Goal: Transaction & Acquisition: Subscribe to service/newsletter

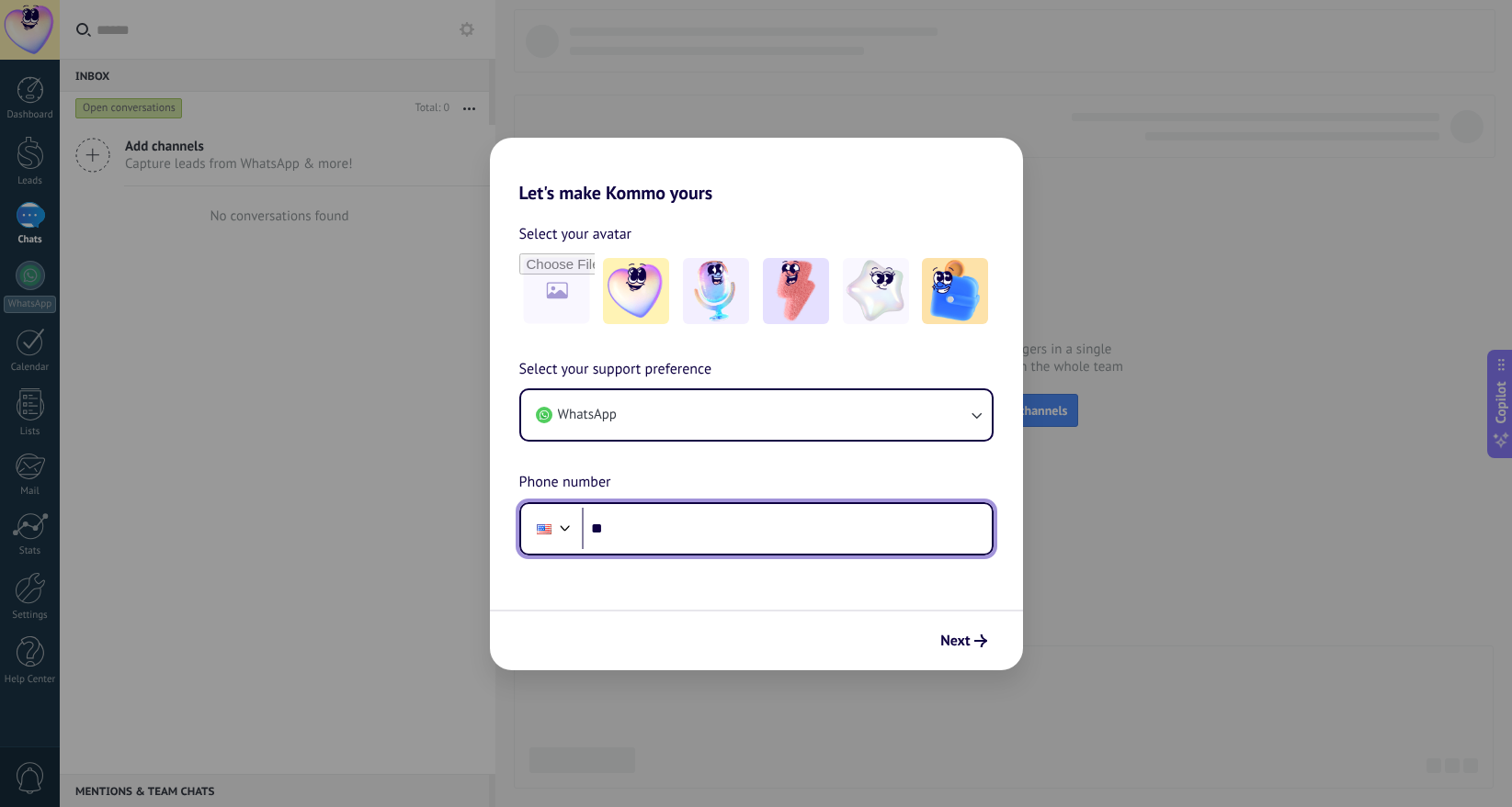
click at [663, 548] on input "**" at bounding box center [786, 528] width 410 height 42
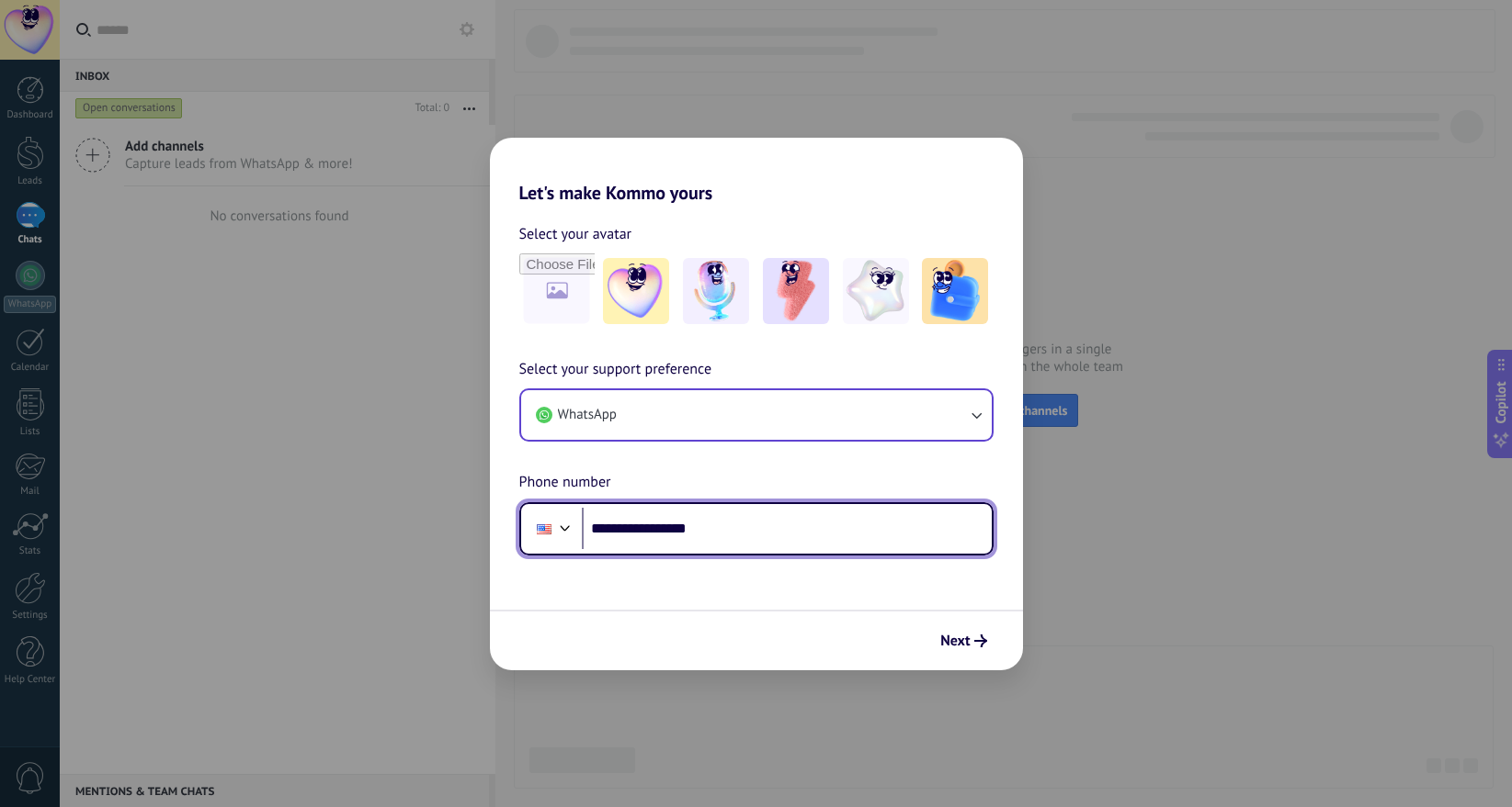
type input "**********"
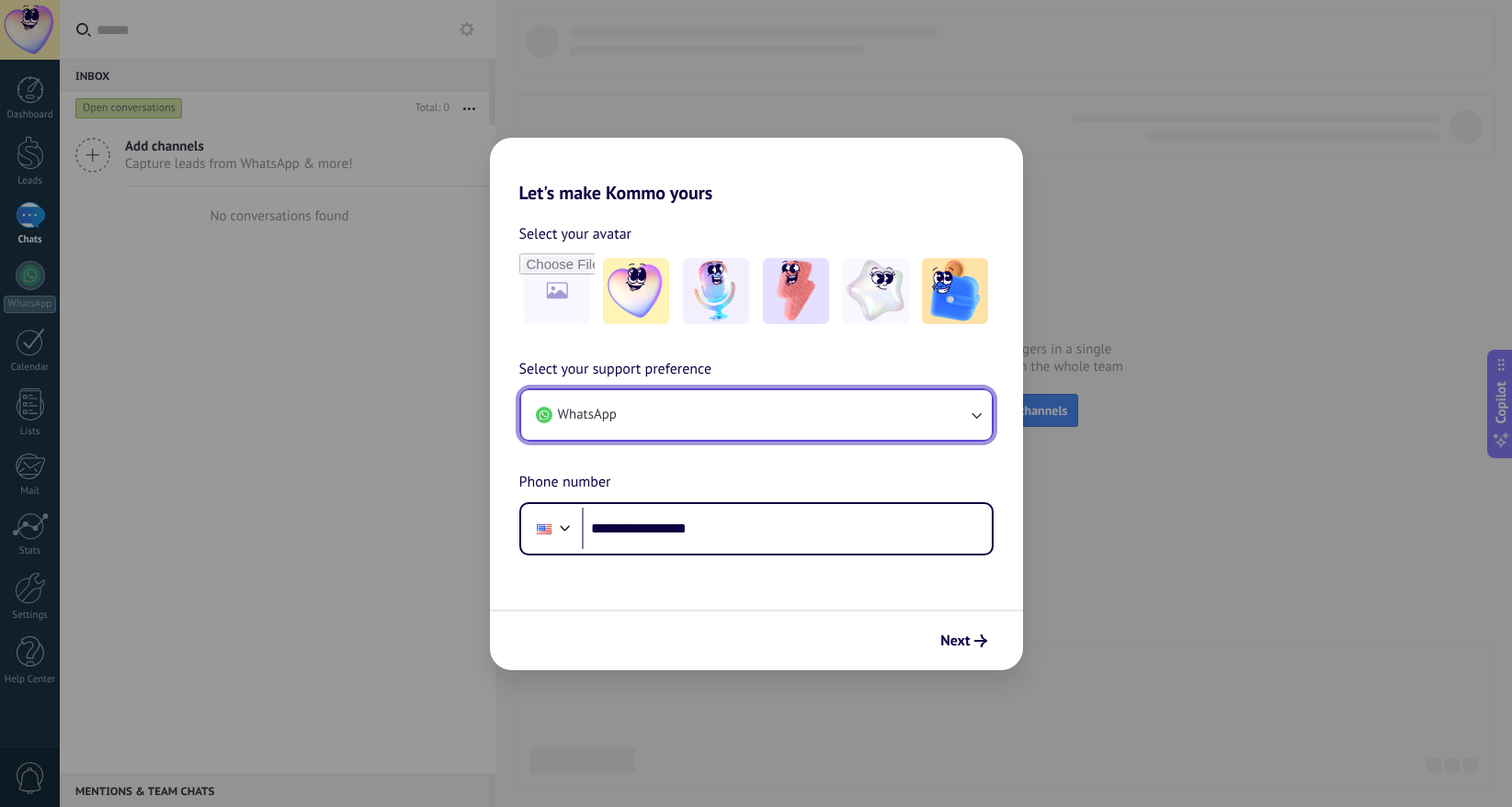
click at [764, 411] on button "WhatsApp" at bounding box center [756, 415] width 471 height 49
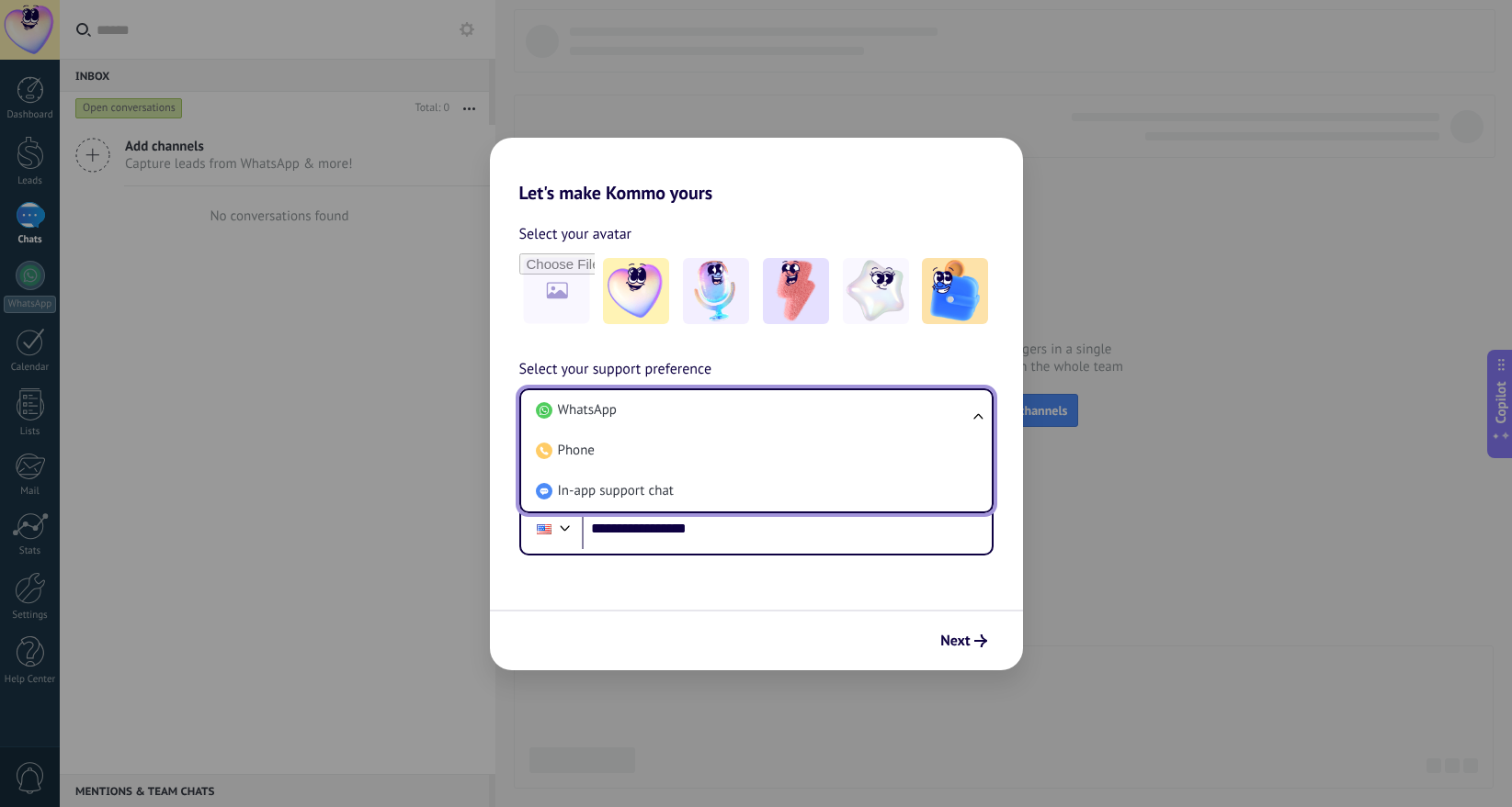
click at [915, 632] on div "Next" at bounding box center [756, 641] width 533 height 61
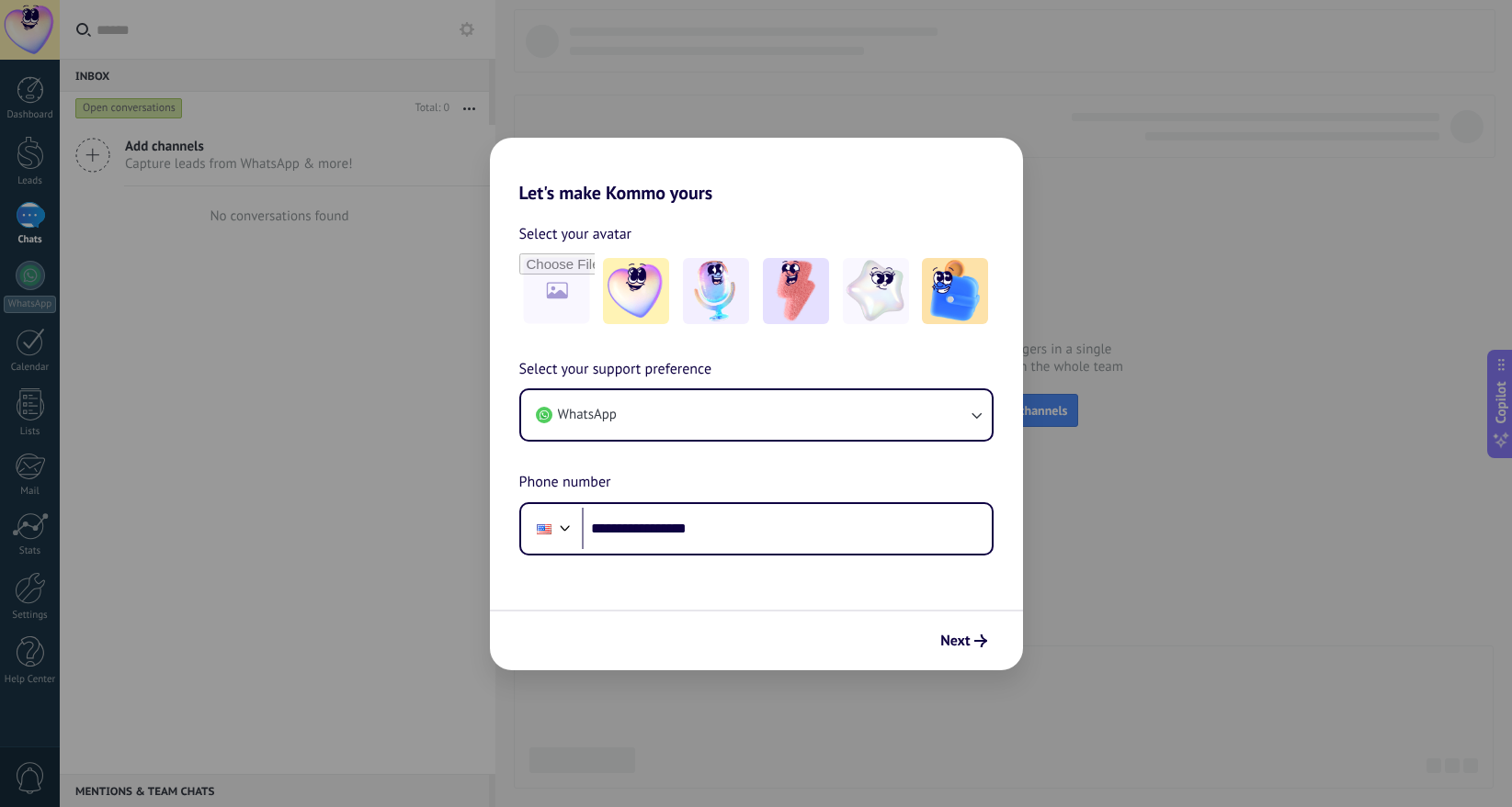
click at [994, 634] on button "Next" at bounding box center [963, 641] width 63 height 31
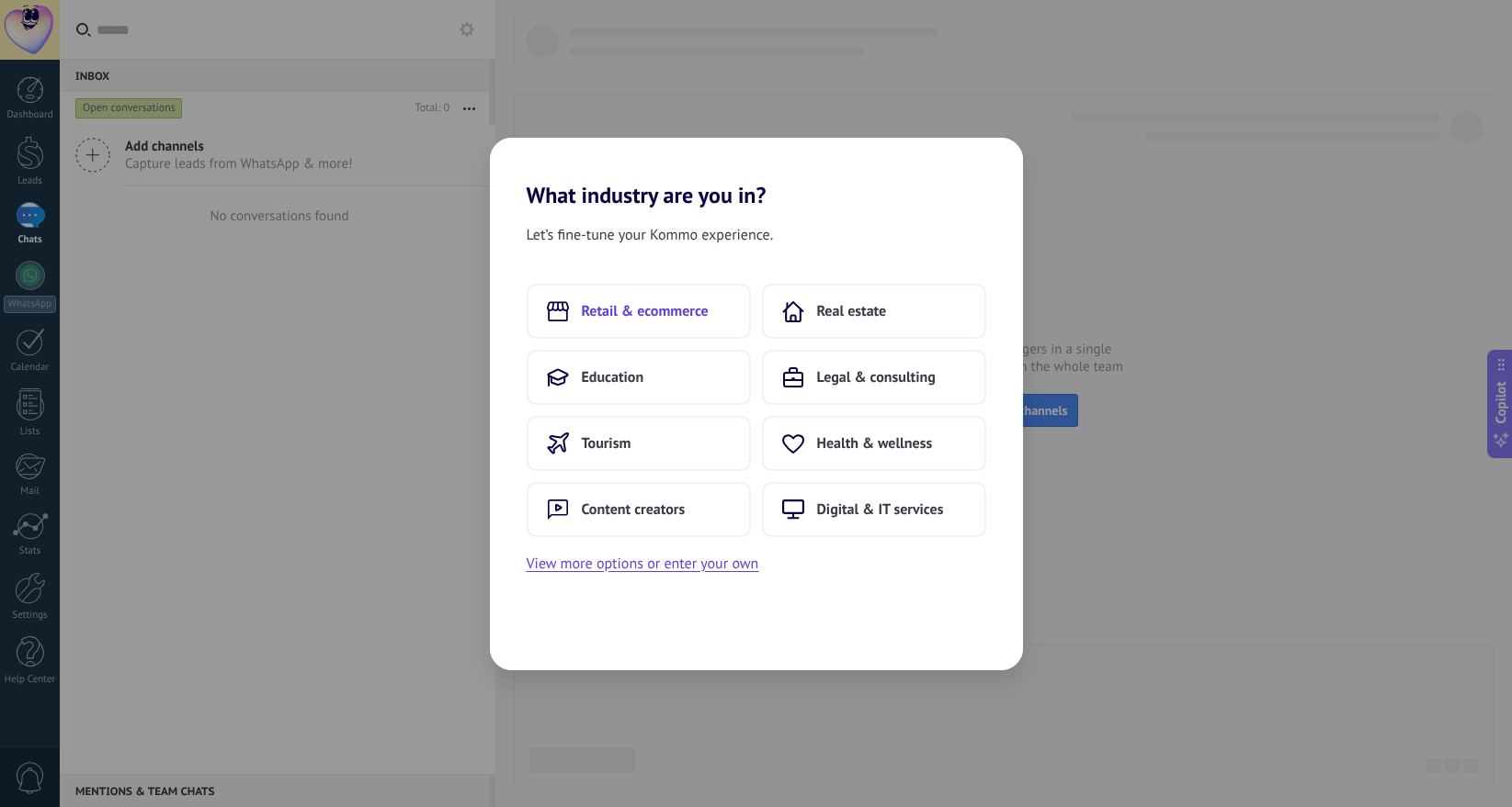
click at [636, 300] on button "Retail & ecommerce" at bounding box center [639, 312] width 224 height 55
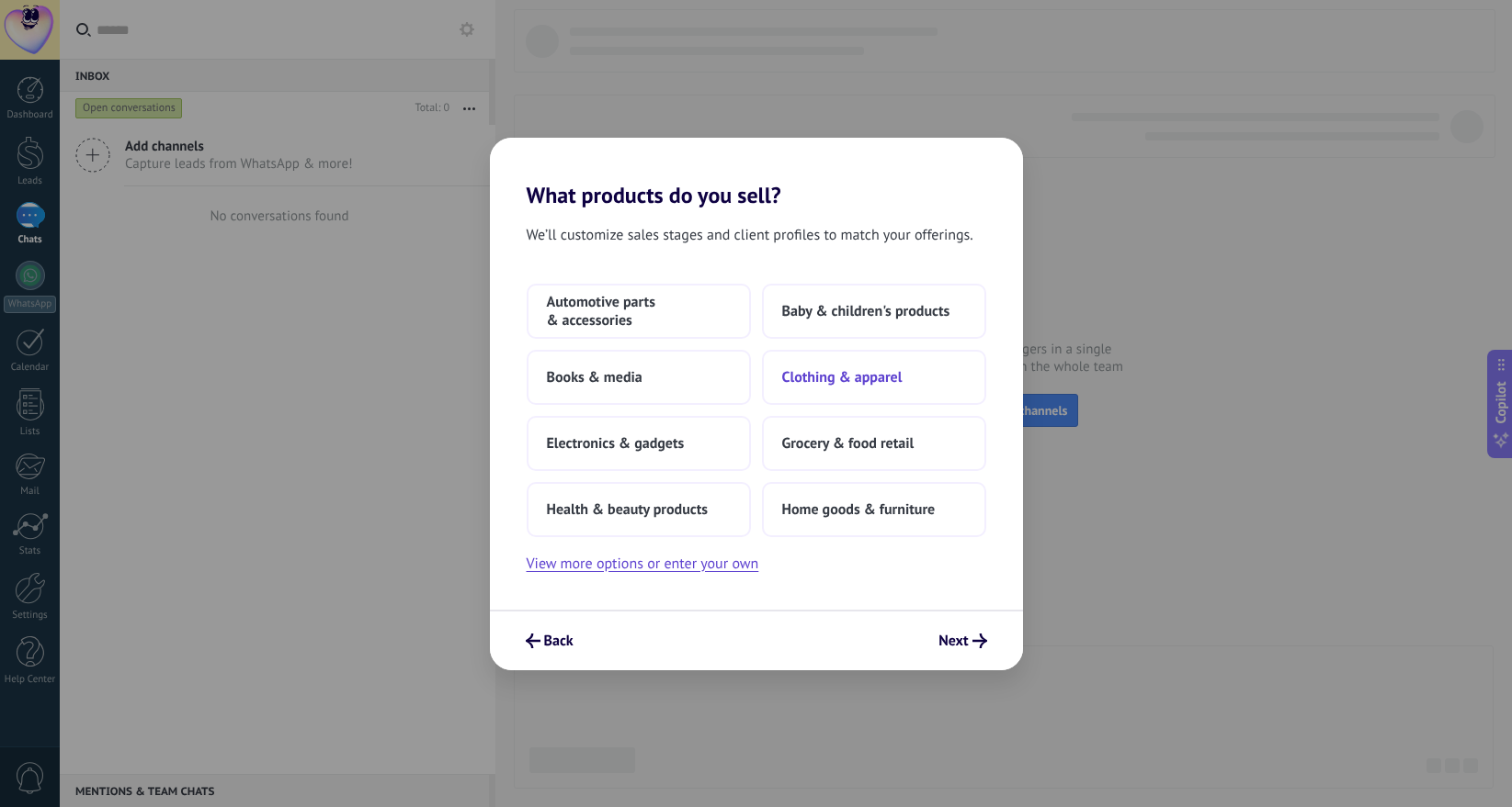
click at [845, 365] on button "Clothing & apparel" at bounding box center [874, 377] width 224 height 55
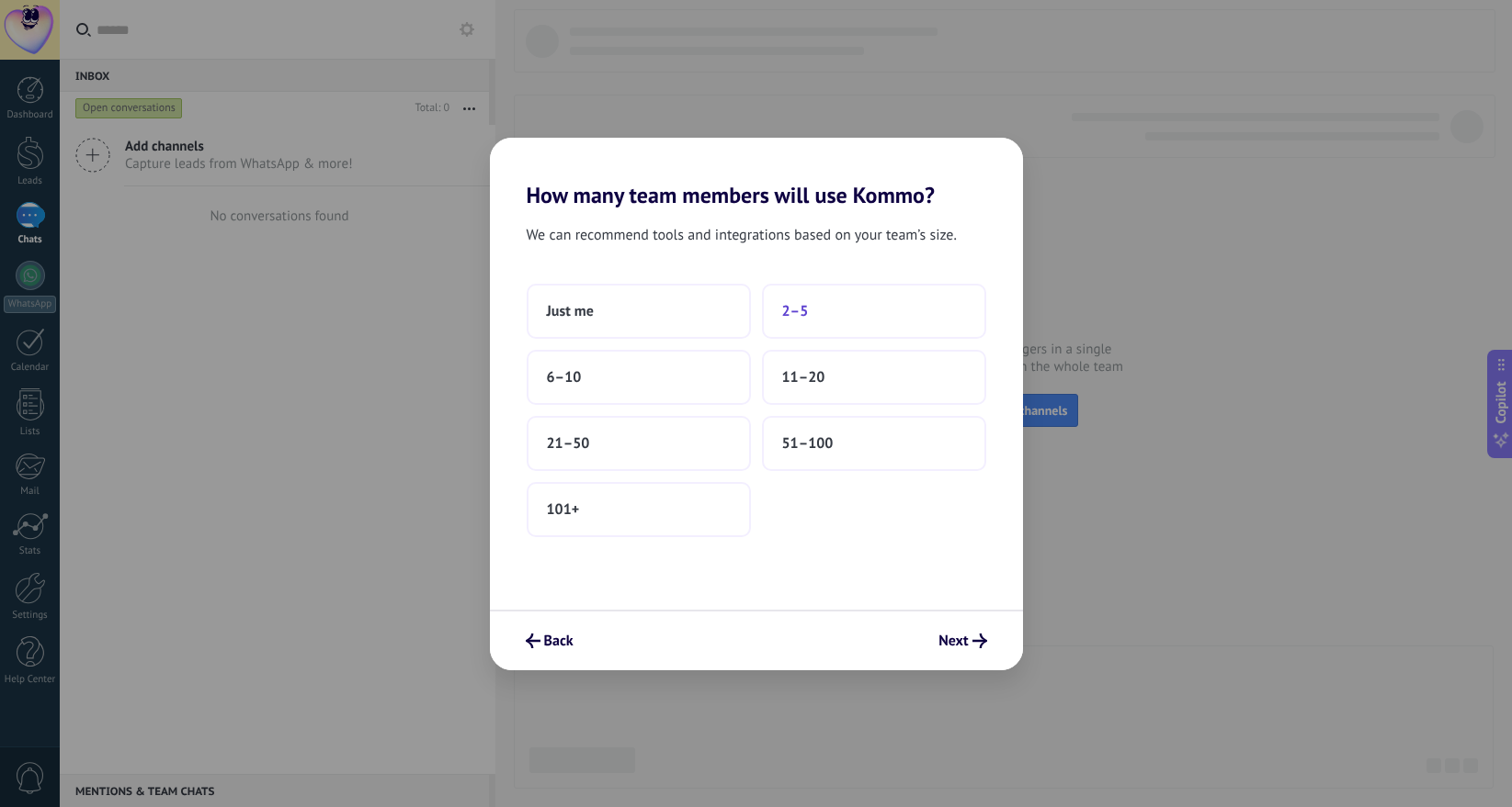
click at [819, 315] on button "2–5" at bounding box center [874, 312] width 224 height 55
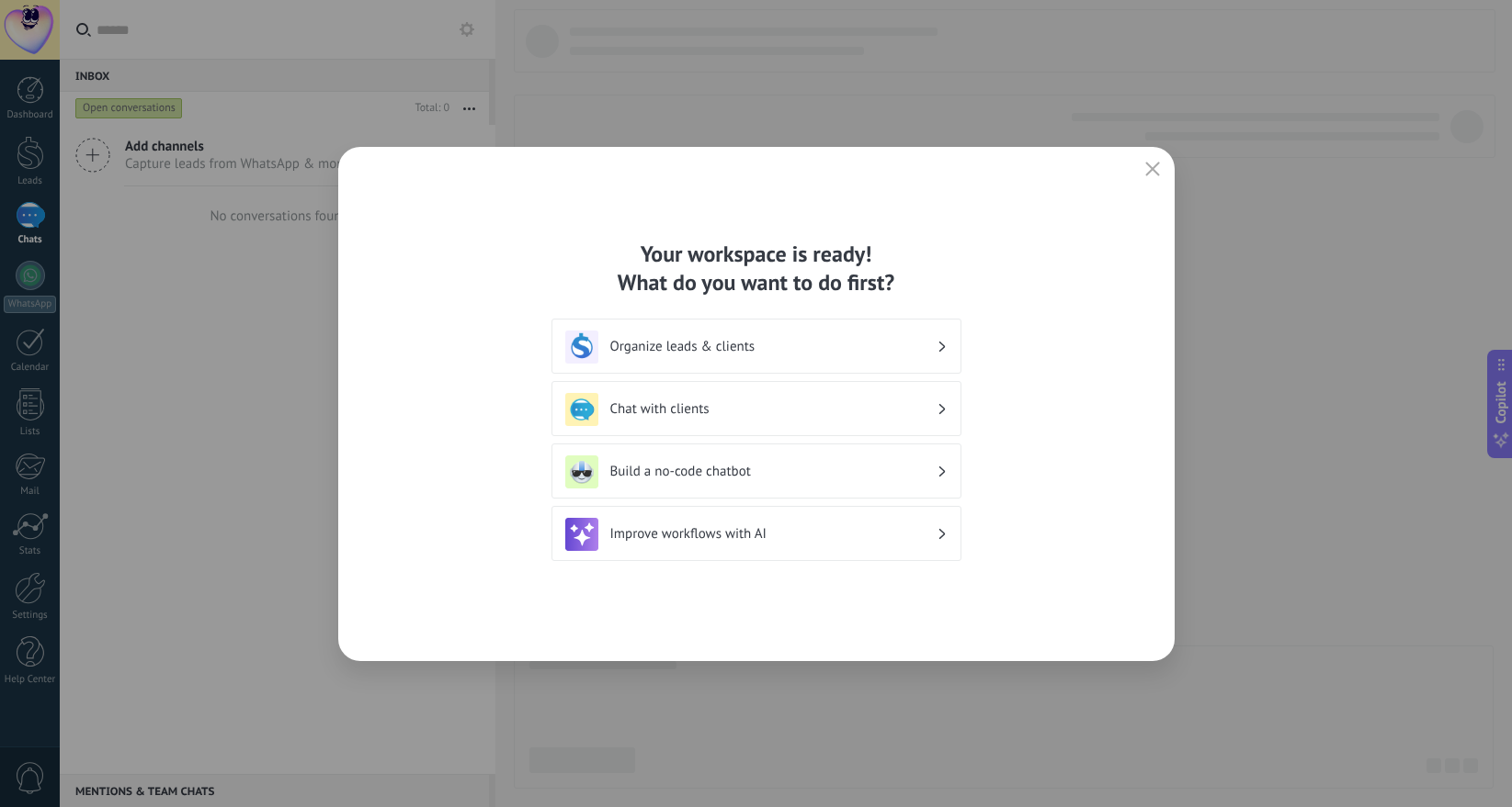
click at [722, 394] on div "Chat with clients" at bounding box center [756, 410] width 382 height 33
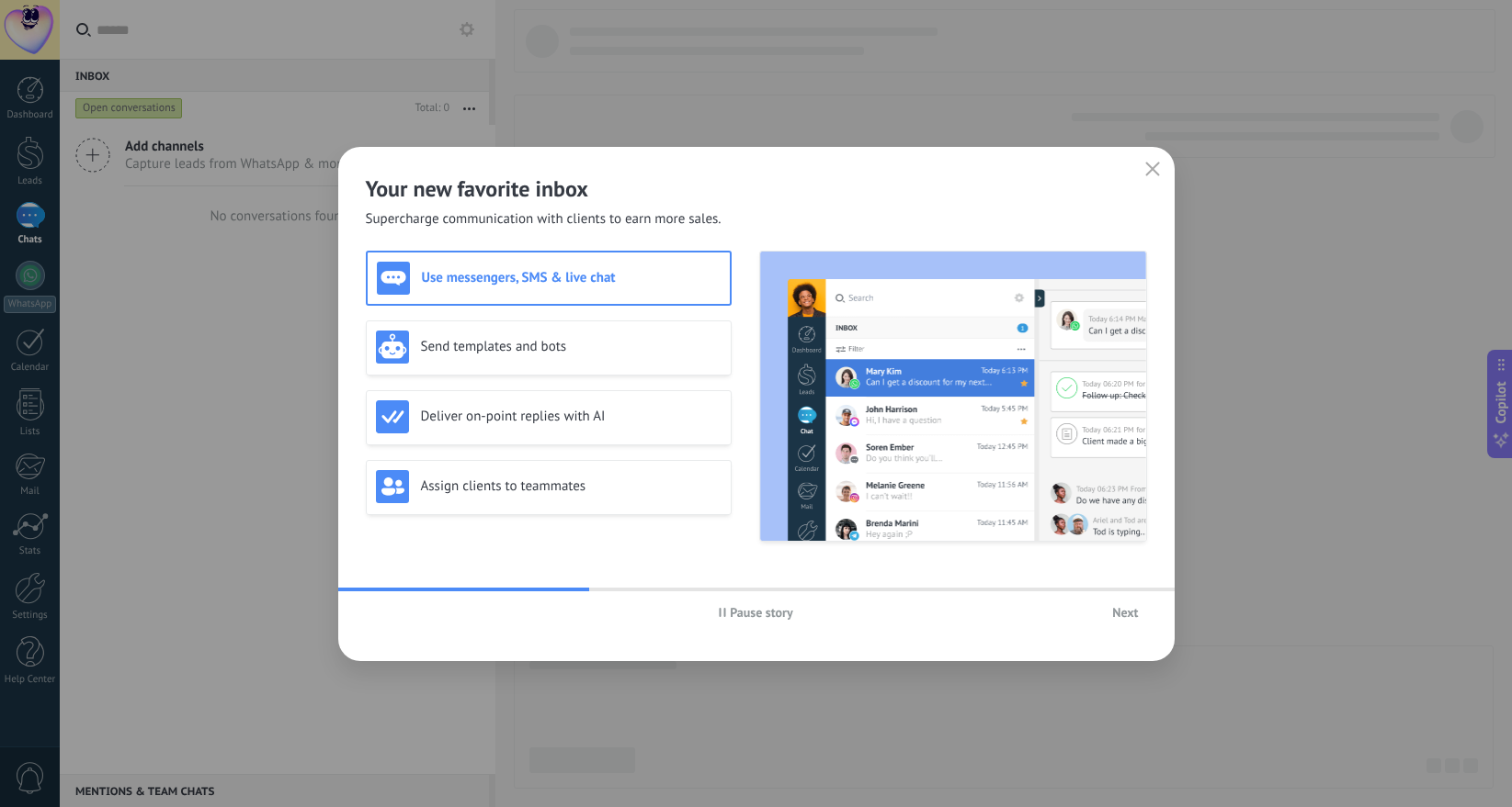
click at [614, 293] on div "Use messengers, SMS & live chat" at bounding box center [548, 278] width 343 height 33
click at [1121, 617] on span "Next" at bounding box center [1124, 613] width 26 height 13
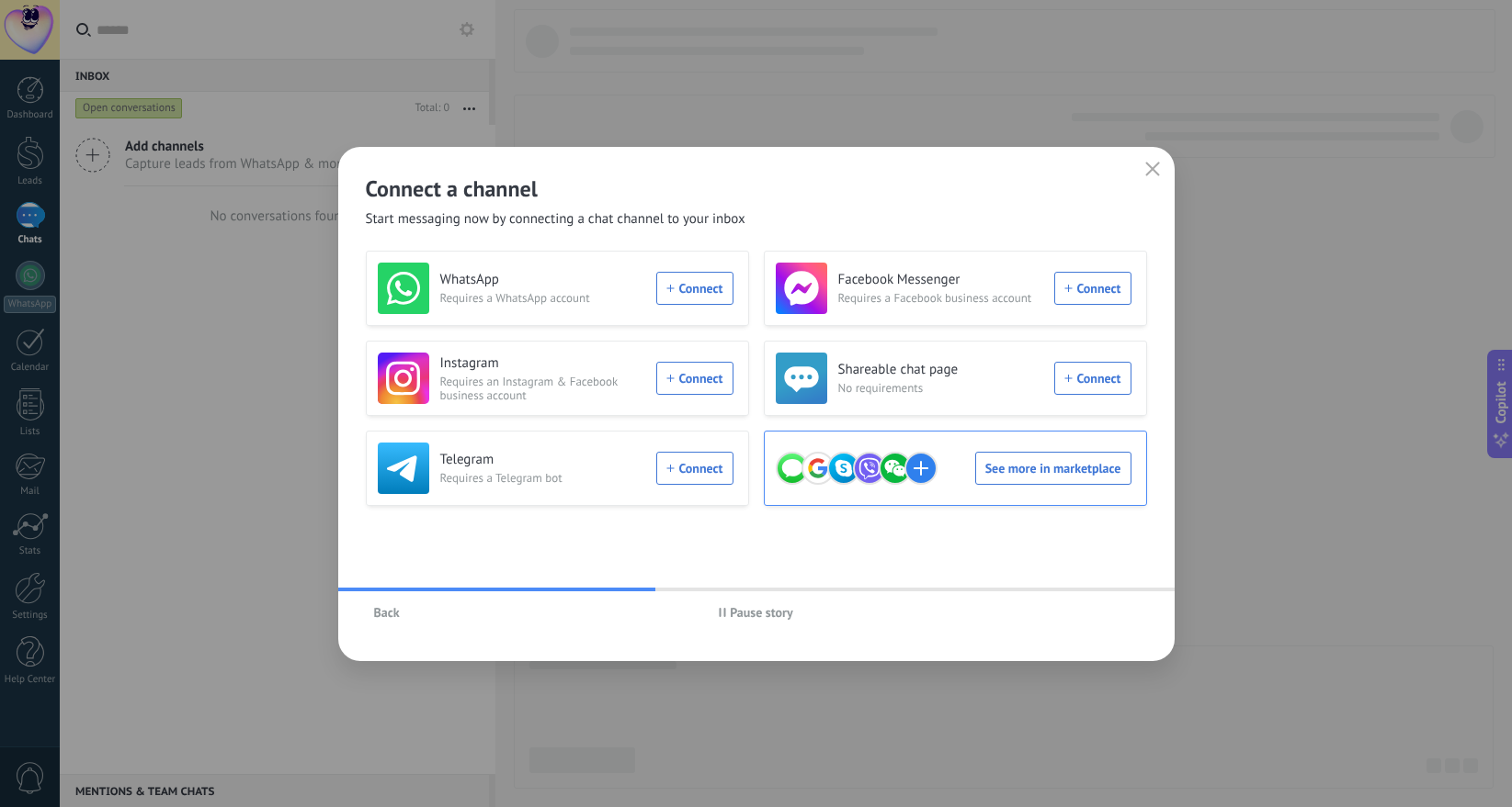
click at [998, 468] on div "See more in marketplace" at bounding box center [954, 469] width 356 height 51
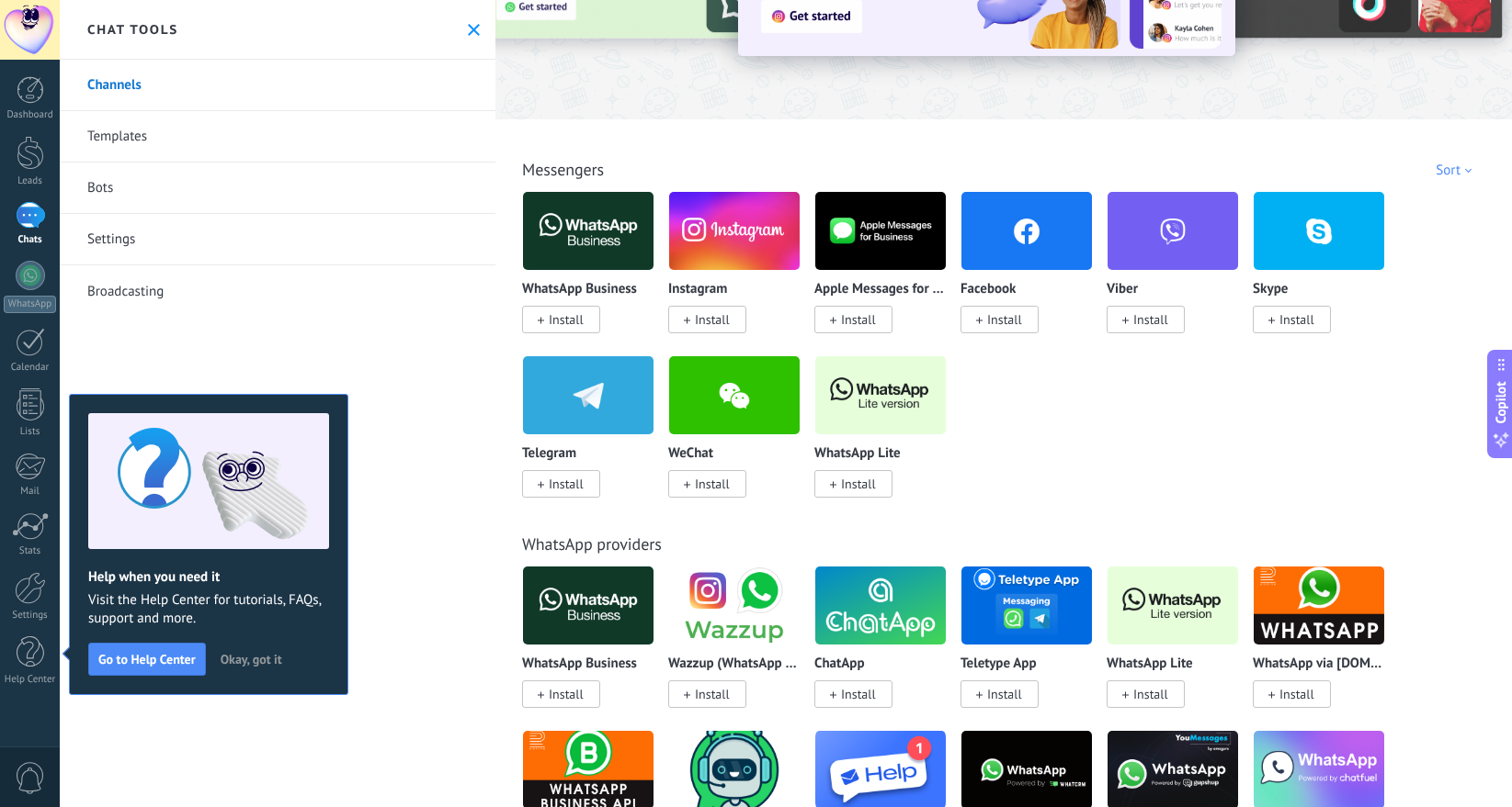
scroll to position [184, 0]
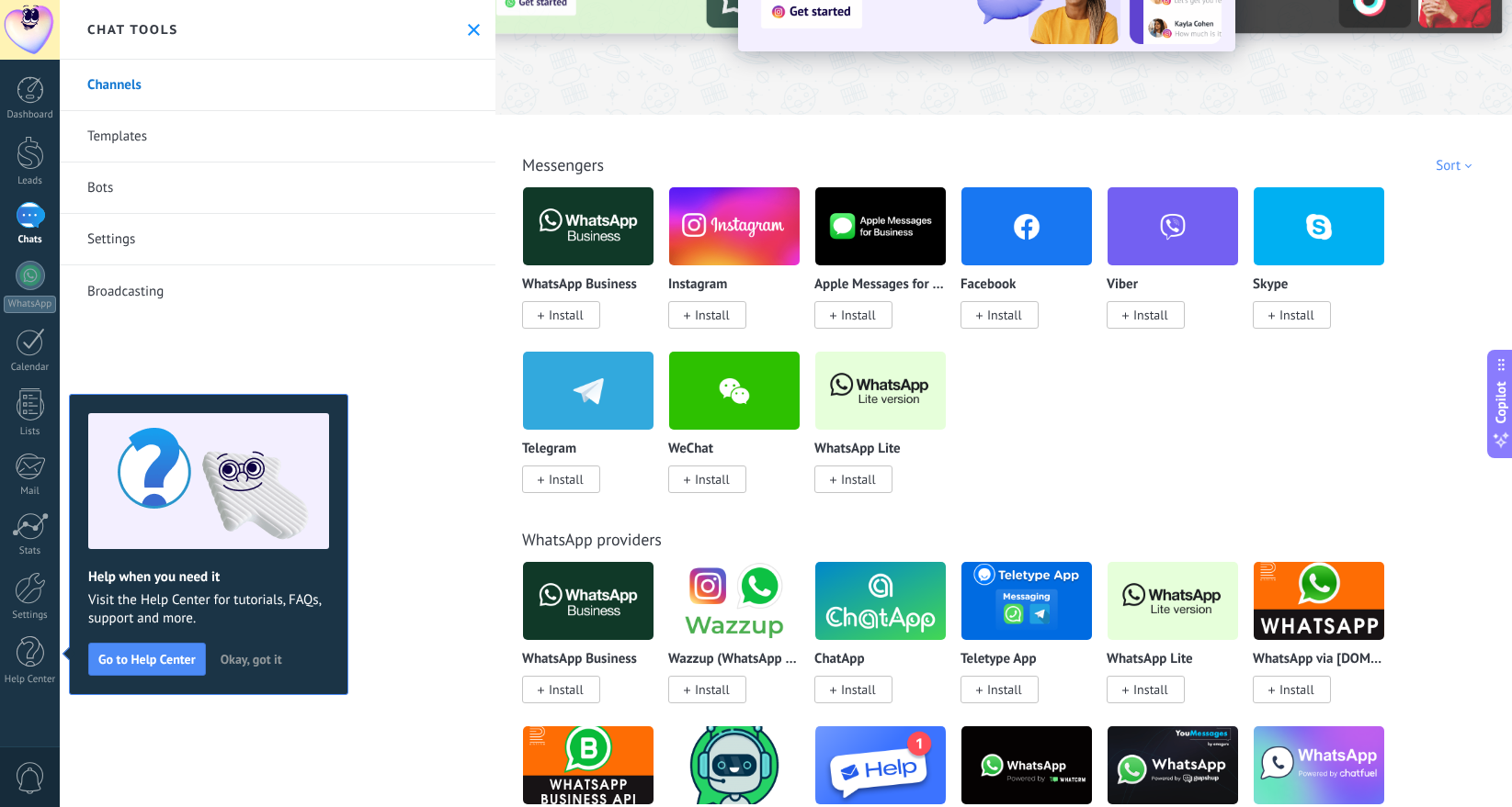
click at [857, 312] on span "Install" at bounding box center [858, 315] width 35 height 16
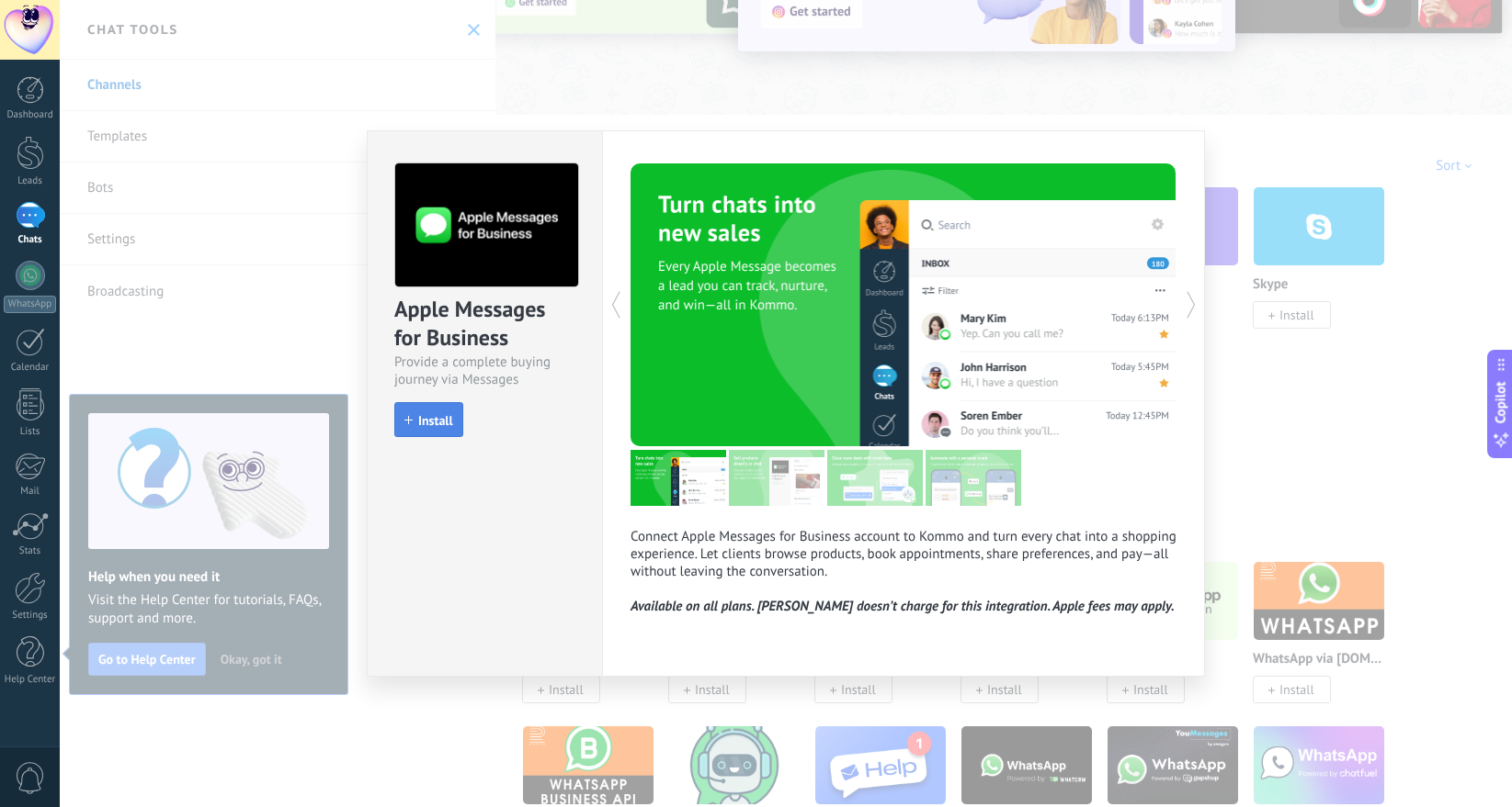
click at [448, 423] on span "Install" at bounding box center [436, 421] width 35 height 13
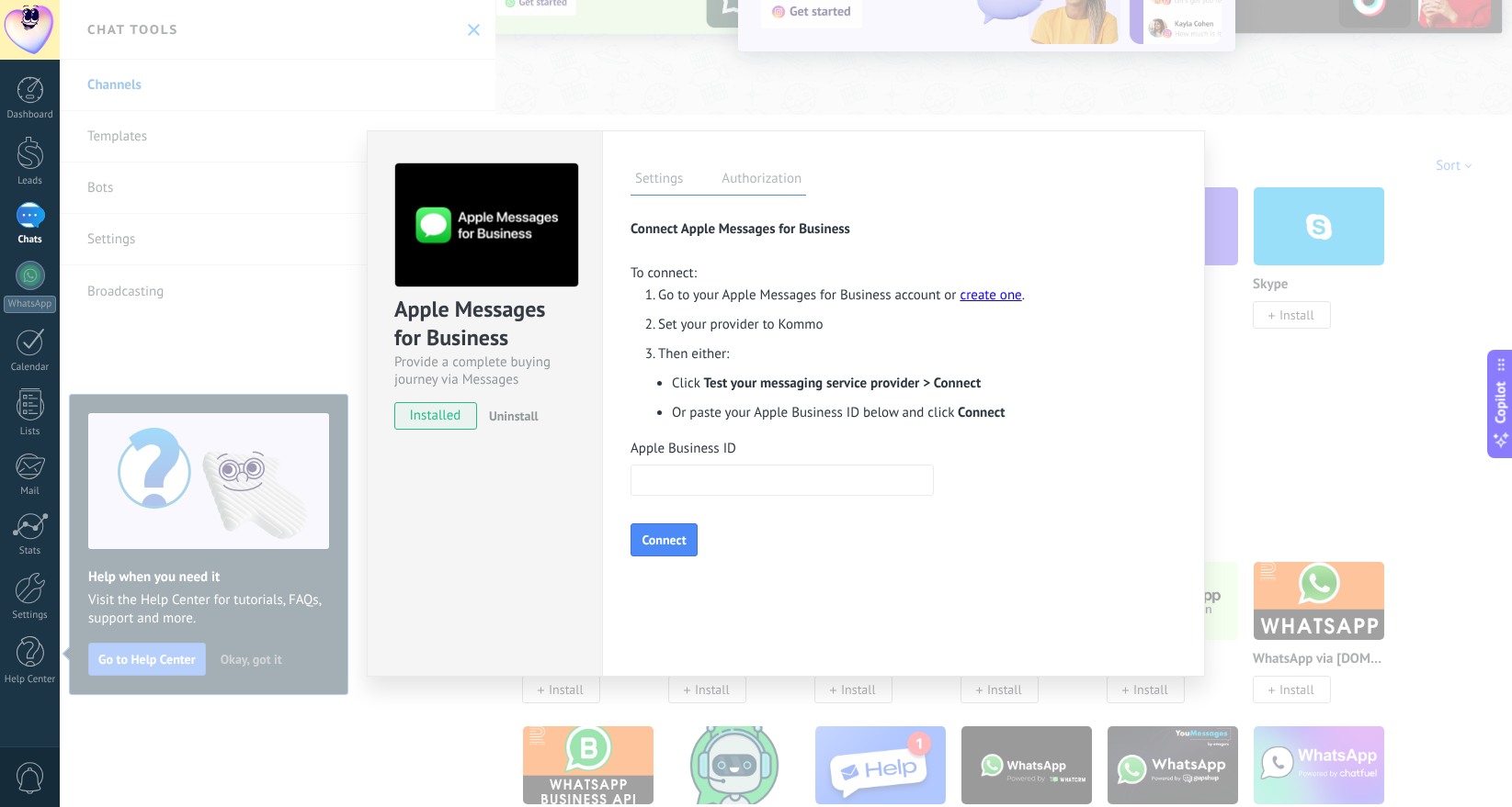
click at [759, 476] on input "Apple Business ID" at bounding box center [782, 480] width 303 height 31
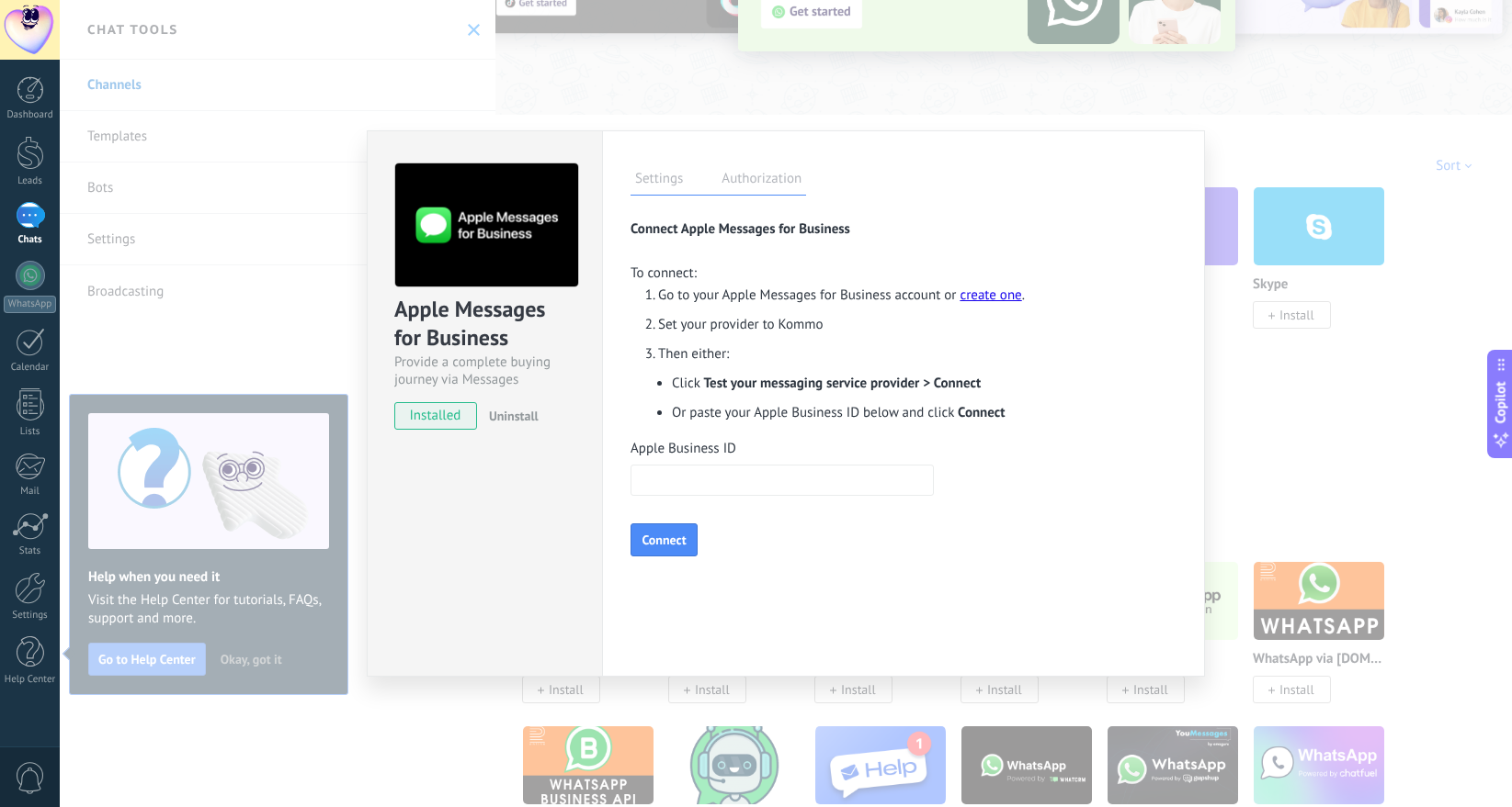
click at [236, 308] on div "Apple Messages for Business Provide a complete buying journey via Messages inst…" at bounding box center [785, 403] width 1452 height 807
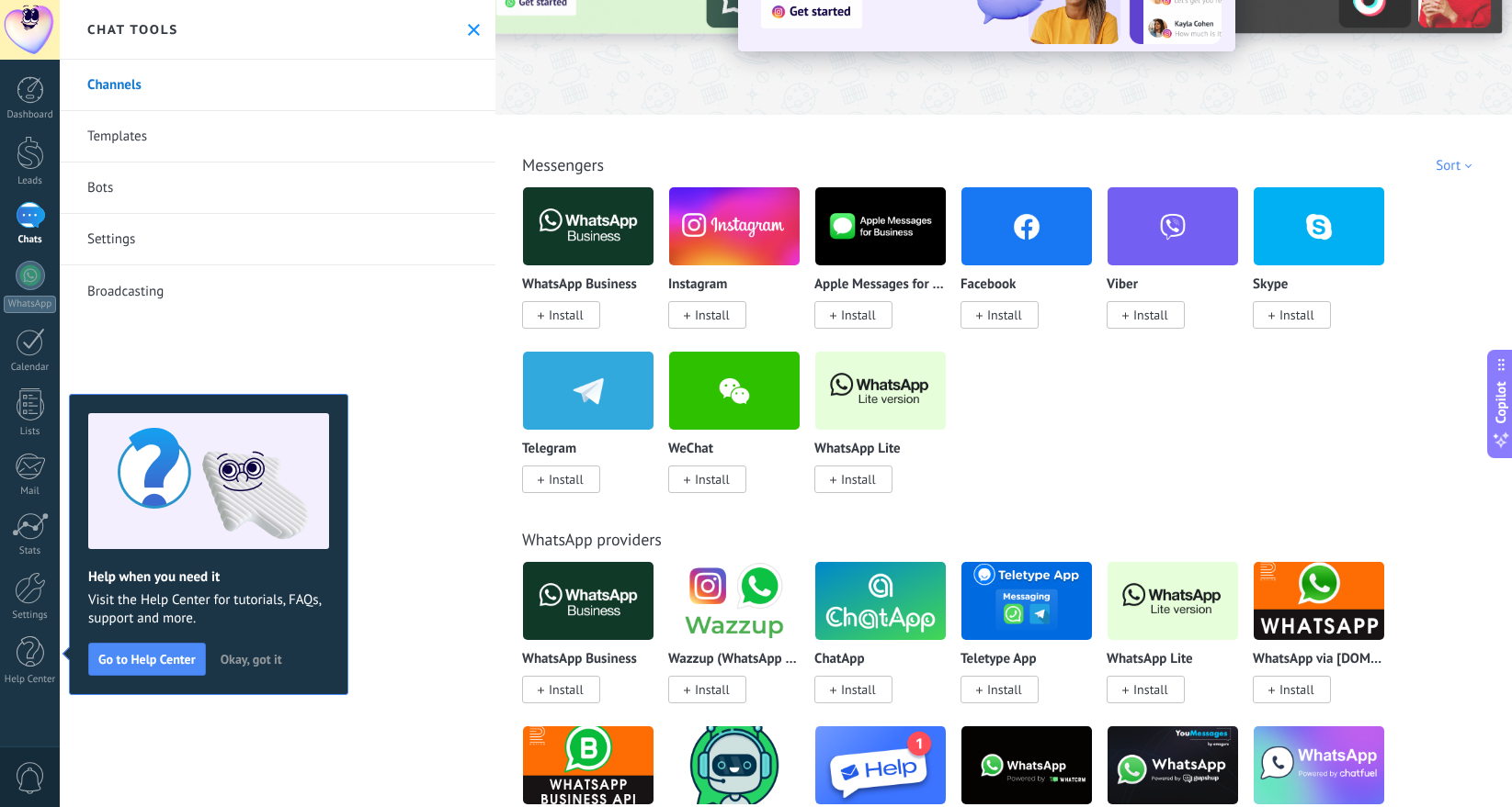
click at [31, 772] on span "0" at bounding box center [29, 778] width 31 height 32
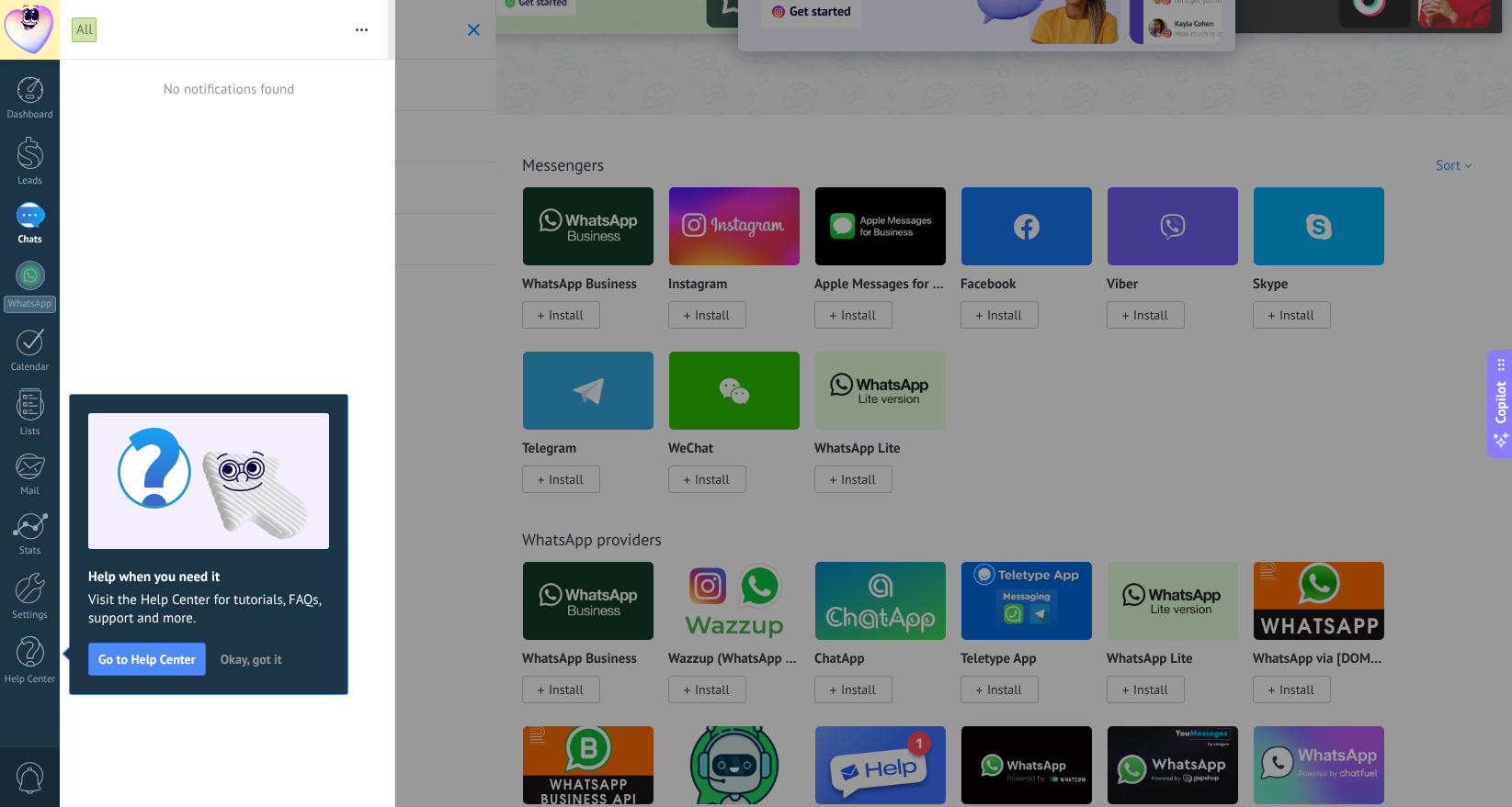
click at [358, 26] on button "button" at bounding box center [361, 29] width 40 height 59
click at [436, 102] on div at bounding box center [756, 403] width 1512 height 807
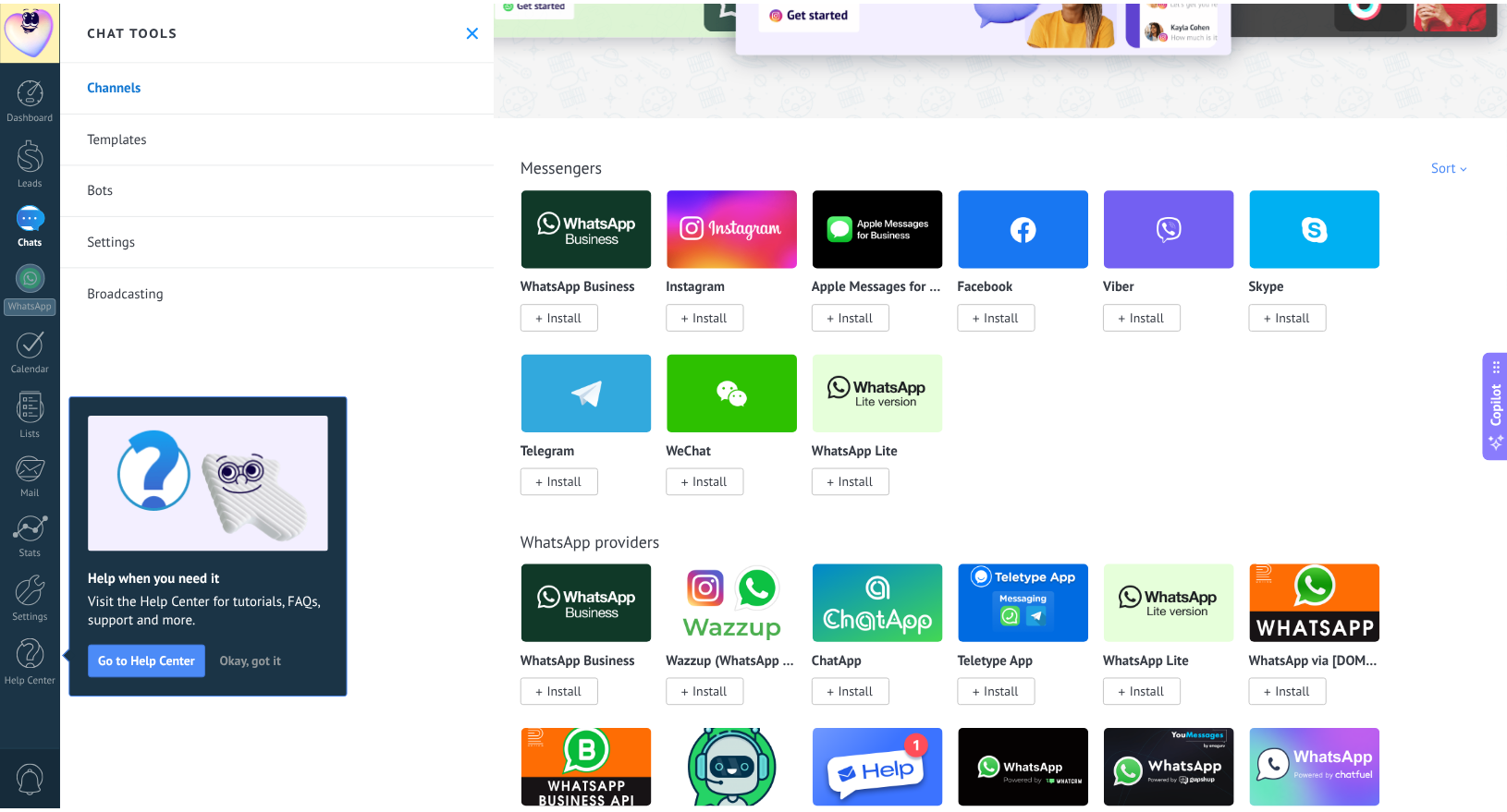
scroll to position [0, 0]
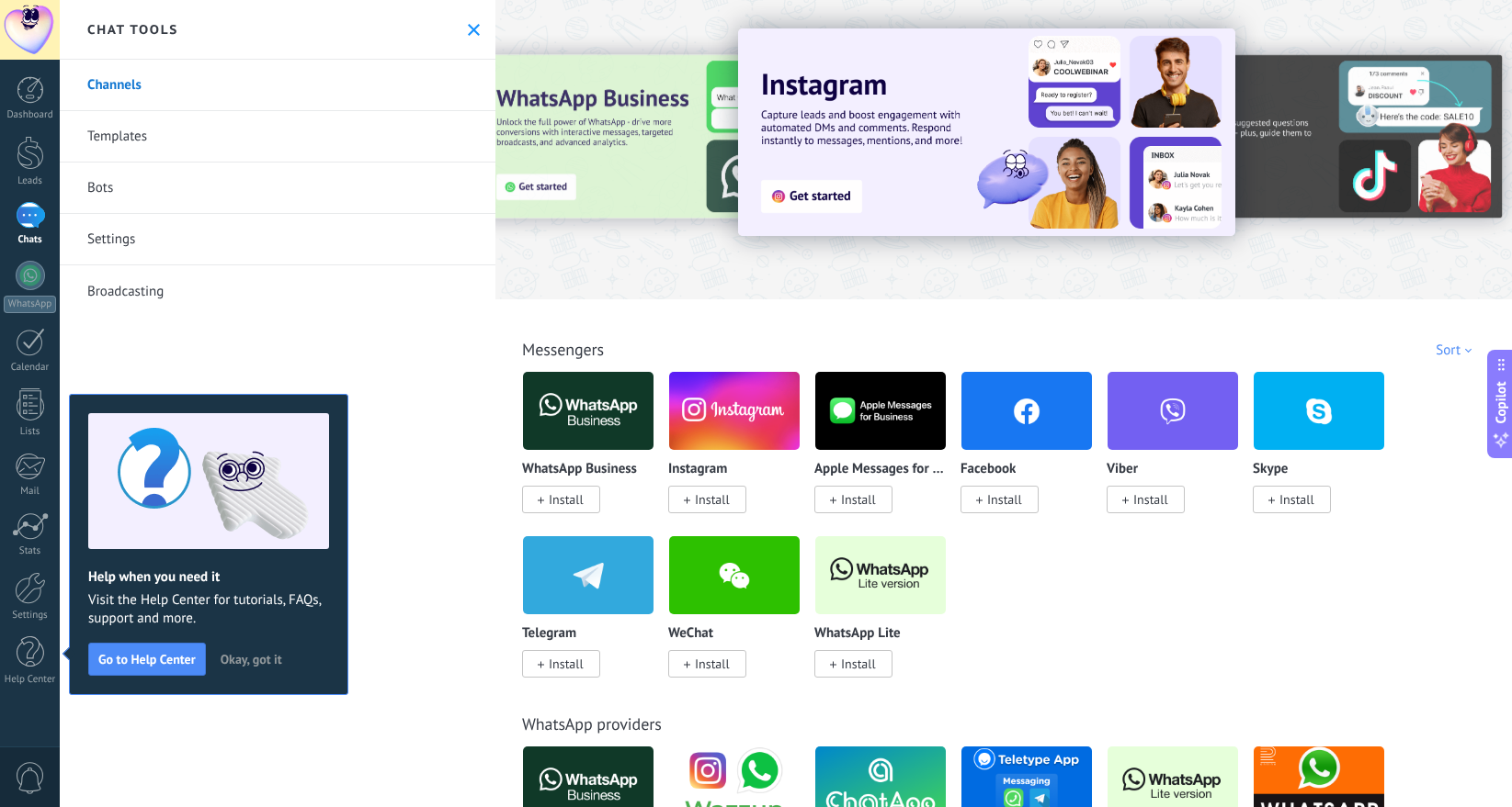
click at [106, 761] on div "Channels Templates Bots Settings Broadcasting" at bounding box center [278, 433] width 436 height 748
click at [30, 605] on link "Settings" at bounding box center [29, 597] width 60 height 49
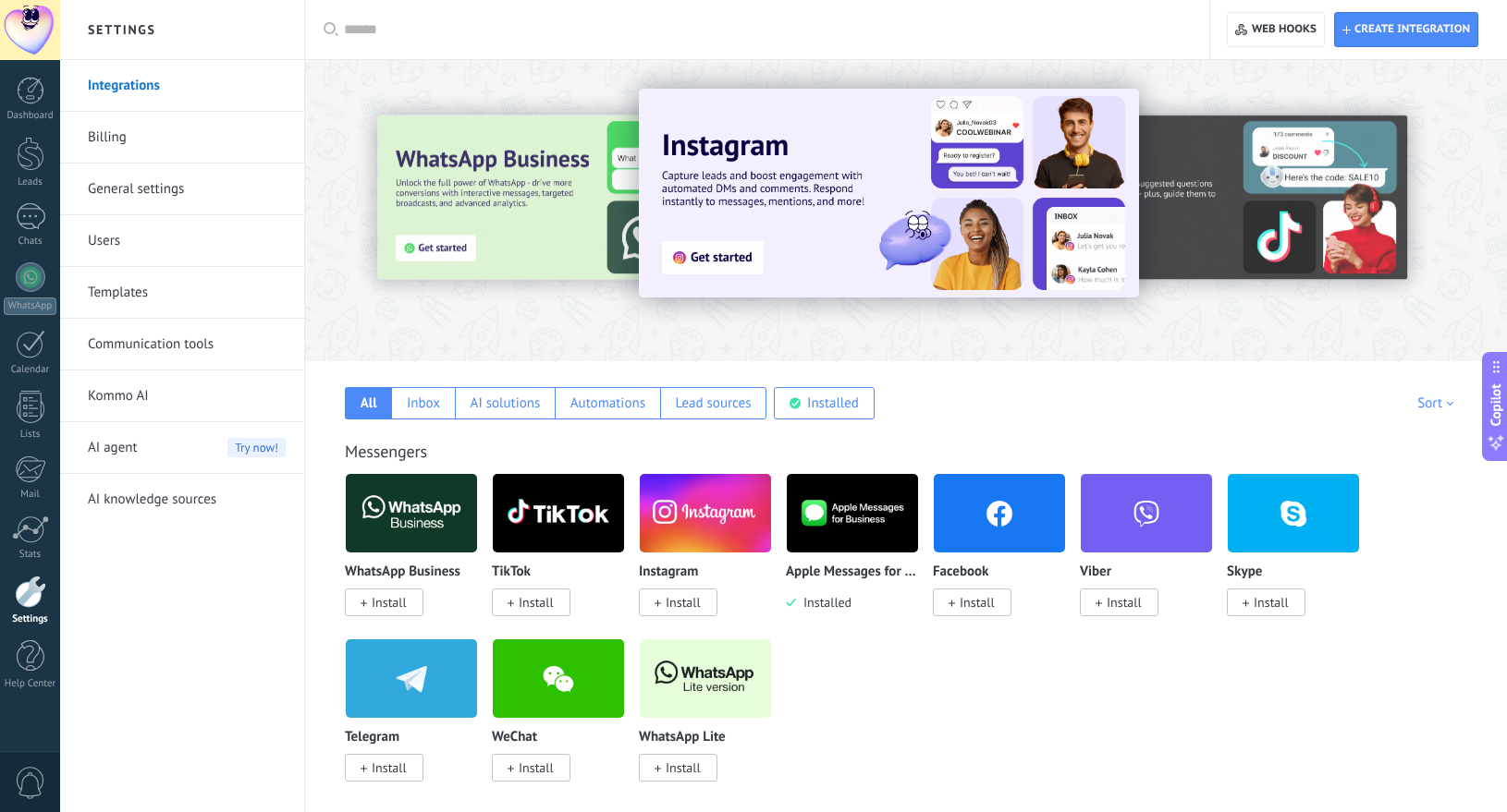
click at [126, 146] on link "Billing" at bounding box center [187, 138] width 198 height 52
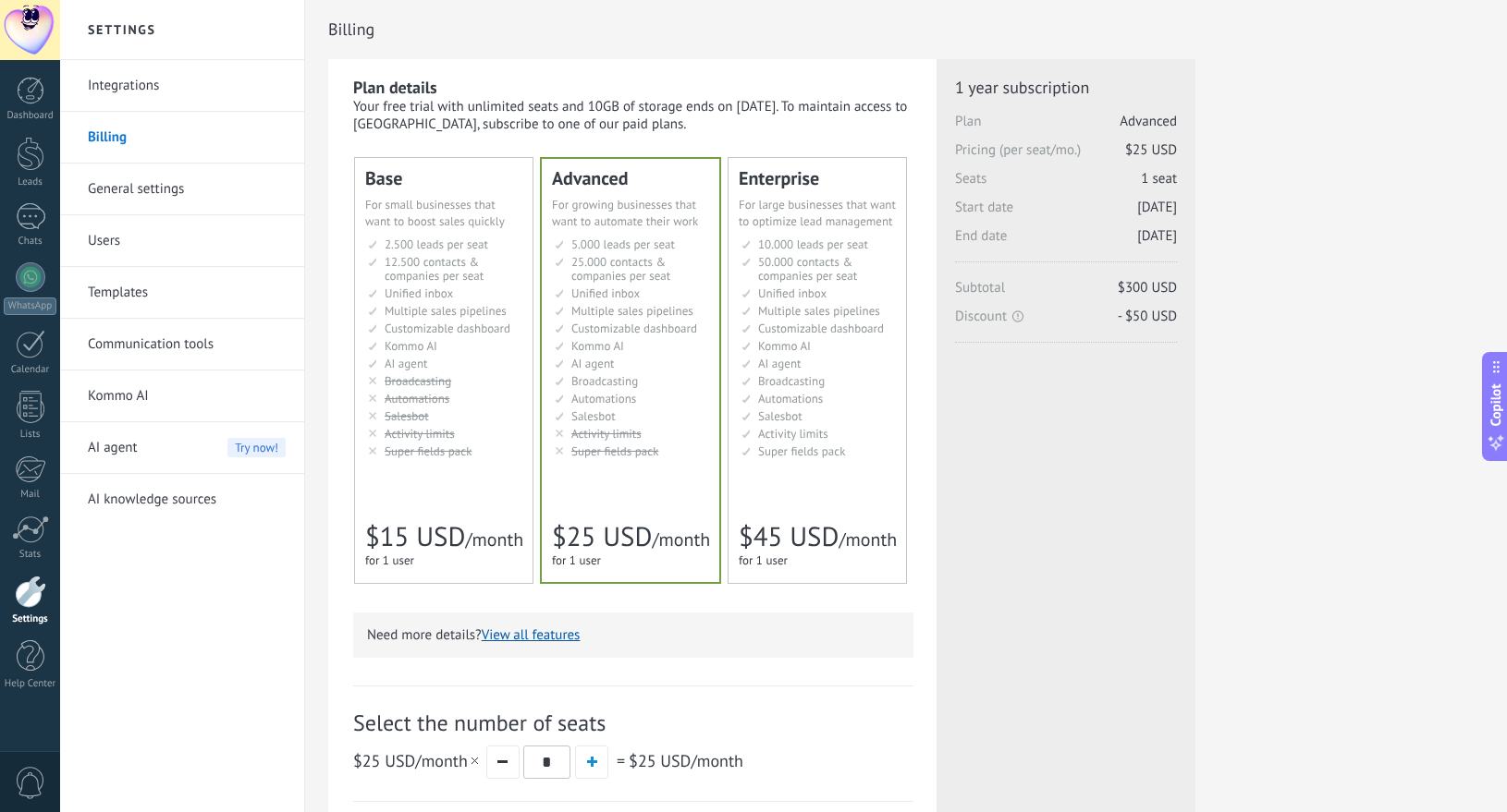
click at [1144, 292] on span "$300 USD" at bounding box center [1147, 288] width 59 height 17
click at [1123, 385] on div "Additional seats Plan Advanced Pricing (per seat/mo.) $25 USD New seats 1 seat …" at bounding box center [1066, 289] width 222 height 426
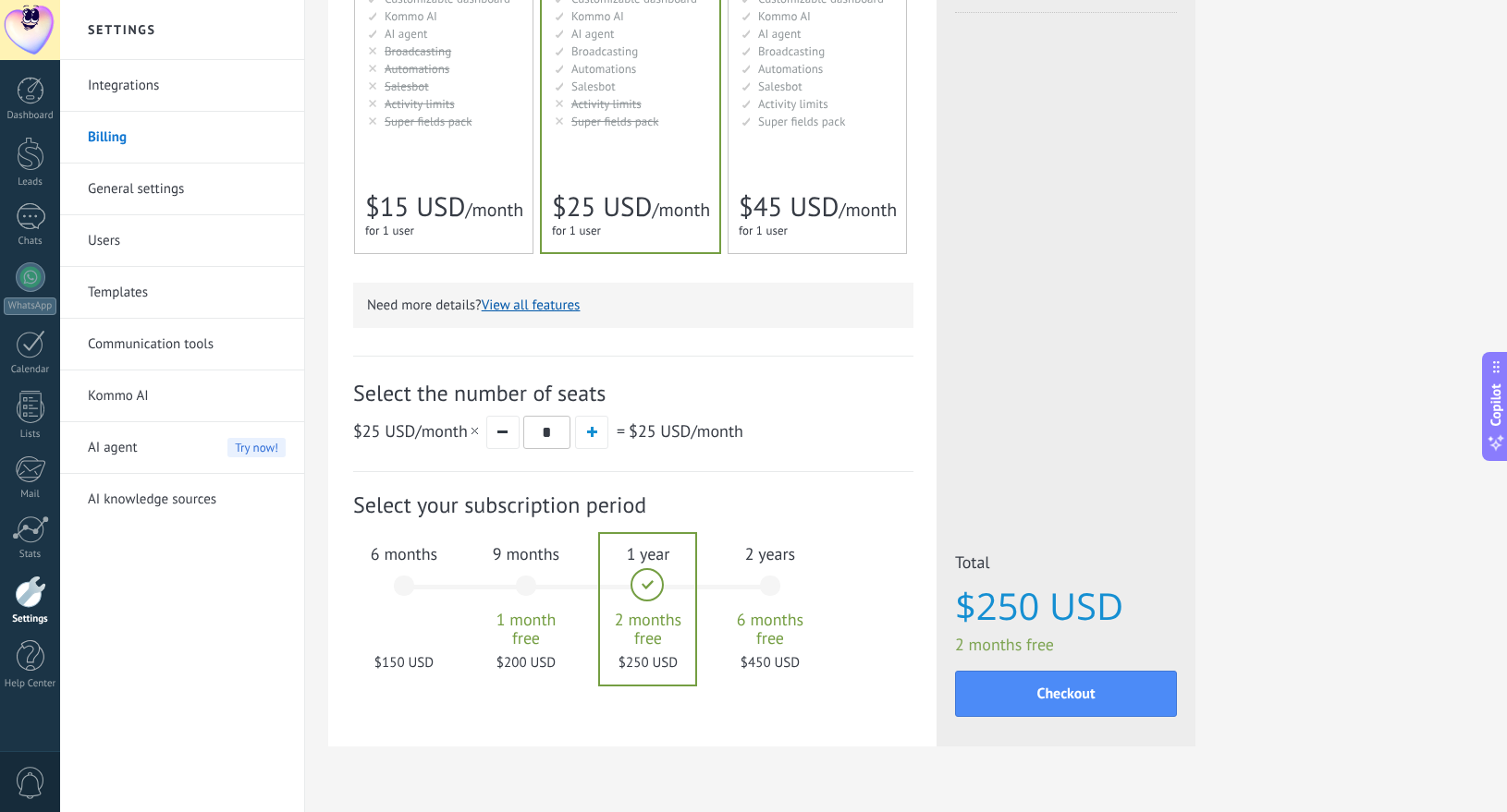
scroll to position [373, 0]
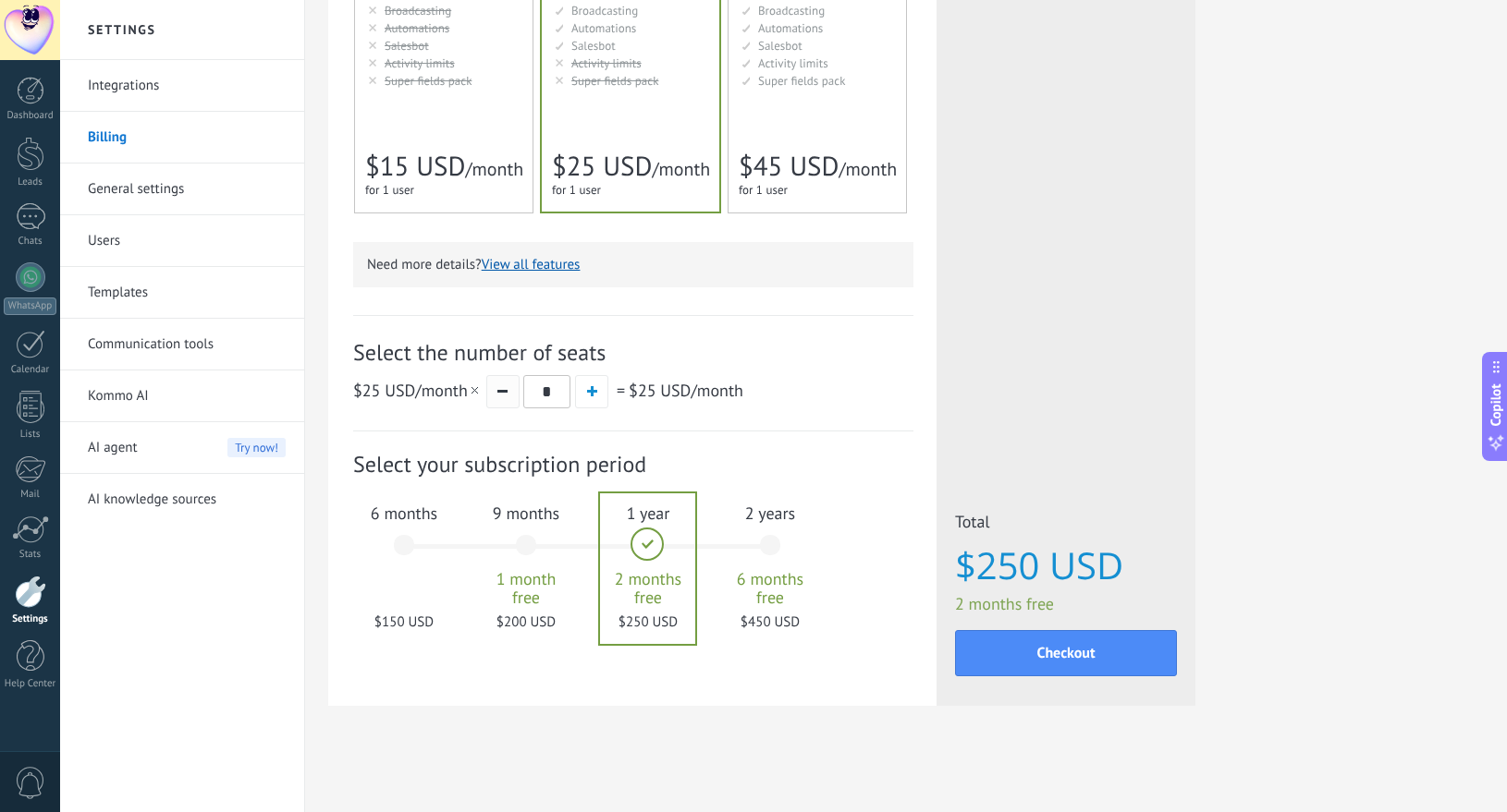
click at [501, 400] on button "button" at bounding box center [502, 391] width 33 height 33
click at [586, 394] on button "button" at bounding box center [591, 391] width 33 height 33
click at [483, 395] on div "$25 USD /month * = $50 USD /month" at bounding box center [633, 391] width 561 height 34
click at [500, 389] on button "button" at bounding box center [502, 391] width 33 height 33
type input "*"
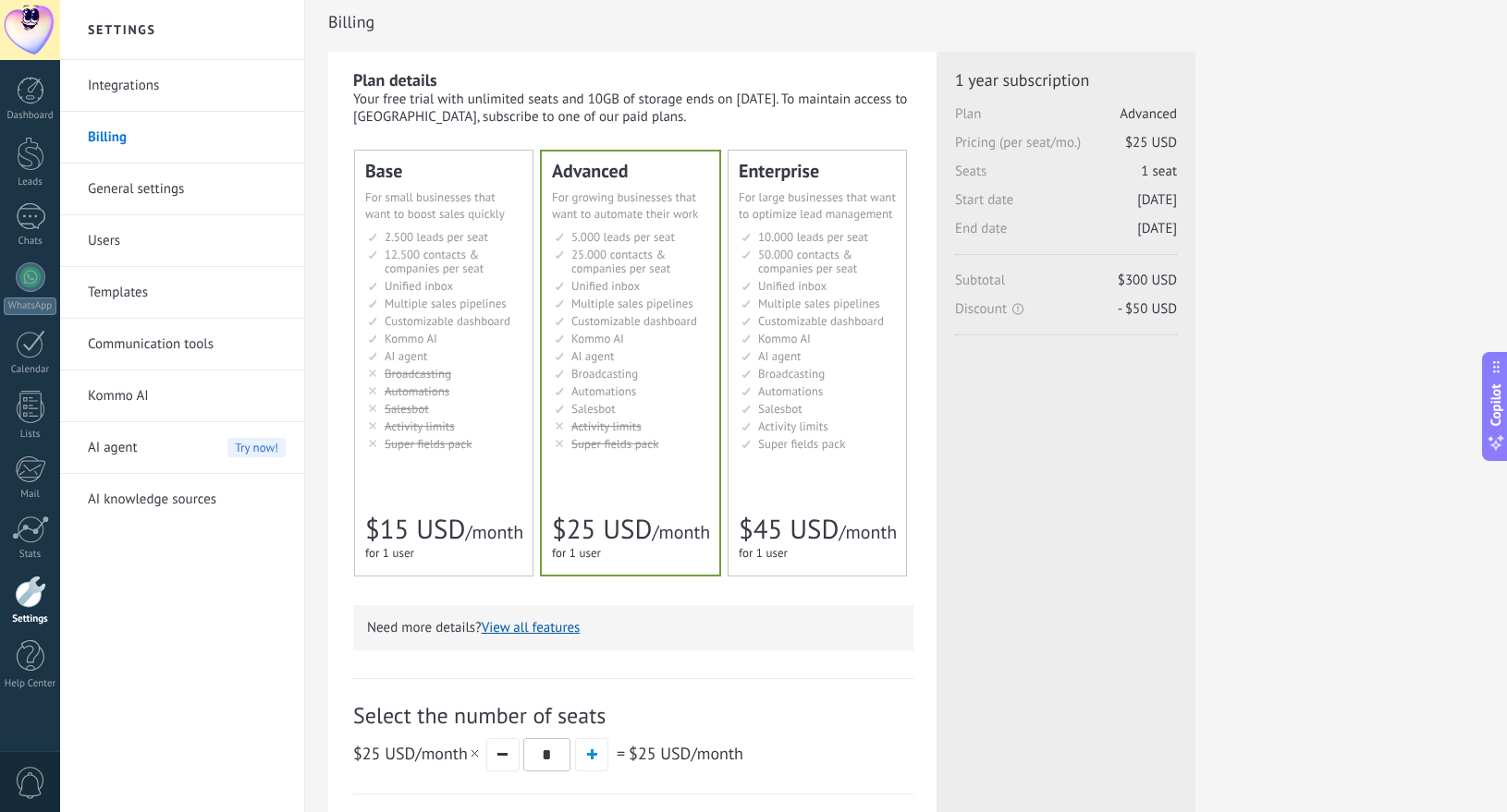
scroll to position [0, 0]
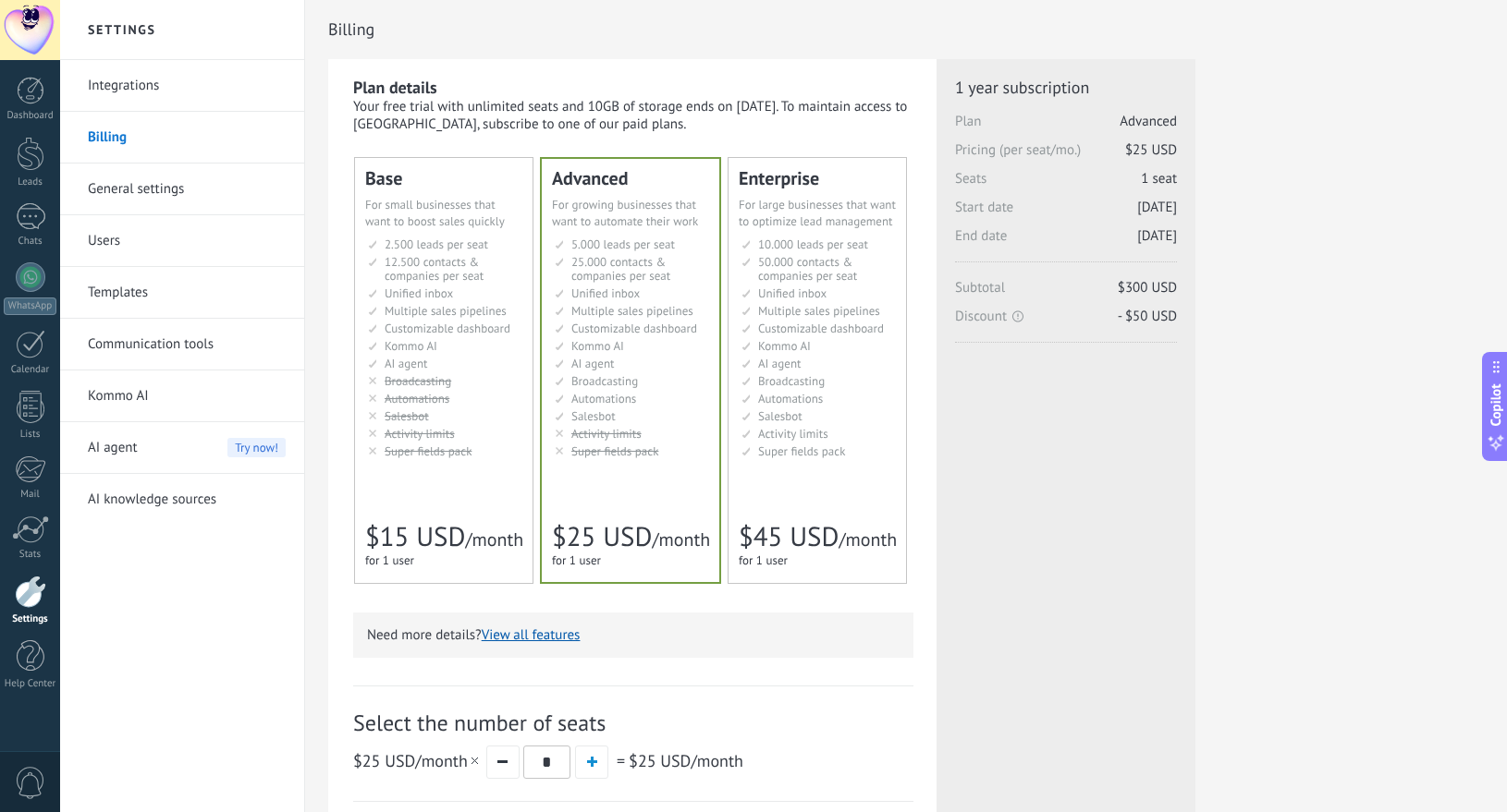
click at [441, 327] on span "Customizable dashboard" at bounding box center [447, 328] width 125 height 15
